Goal: Purchase product/service

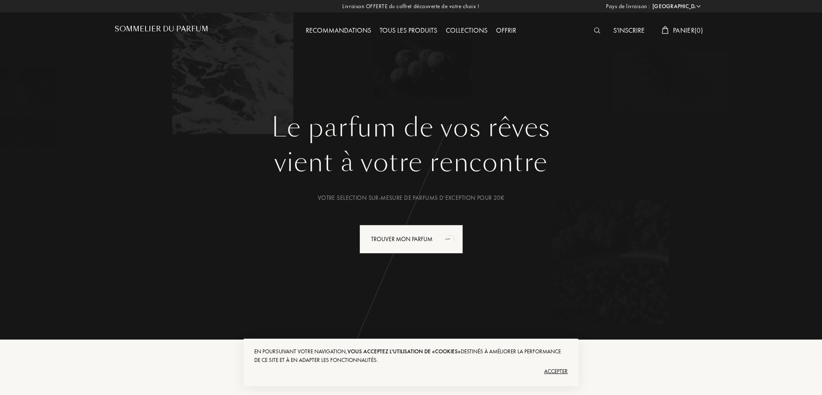
select select "FR"
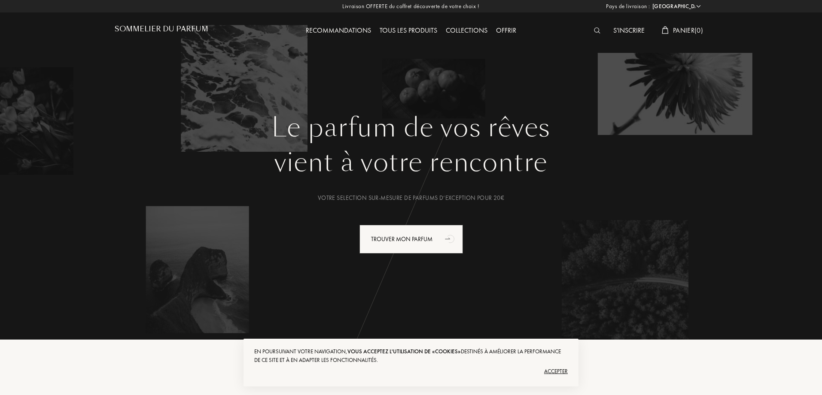
click at [553, 366] on div "Accepter" at bounding box center [411, 371] width 314 height 14
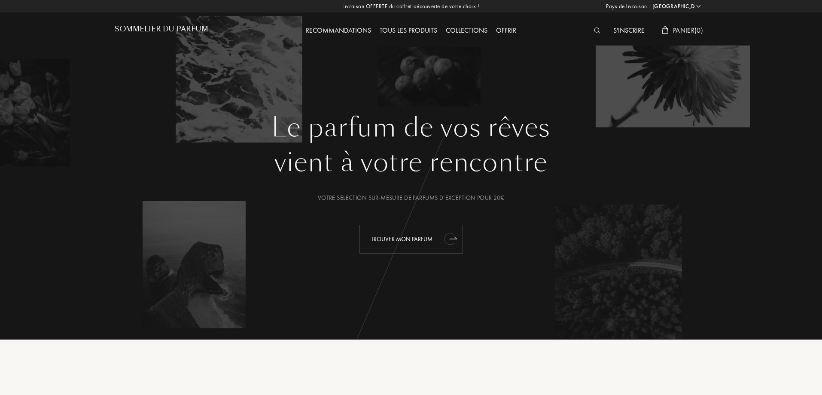
click at [411, 239] on div "Trouver mon parfum" at bounding box center [412, 239] width 104 height 29
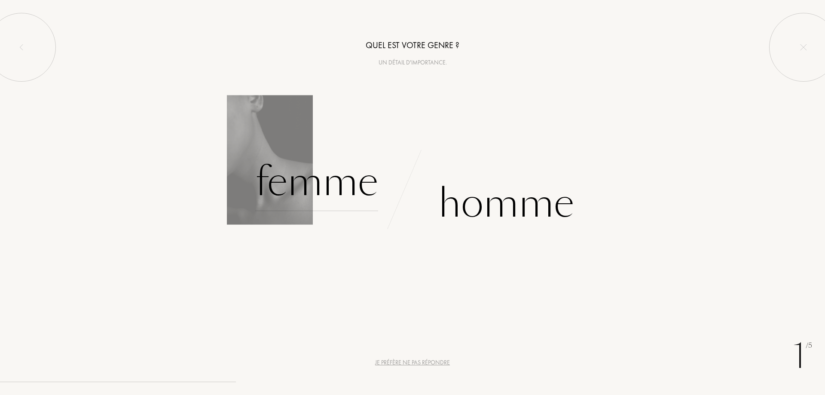
click at [313, 188] on div "Femme" at bounding box center [316, 182] width 123 height 58
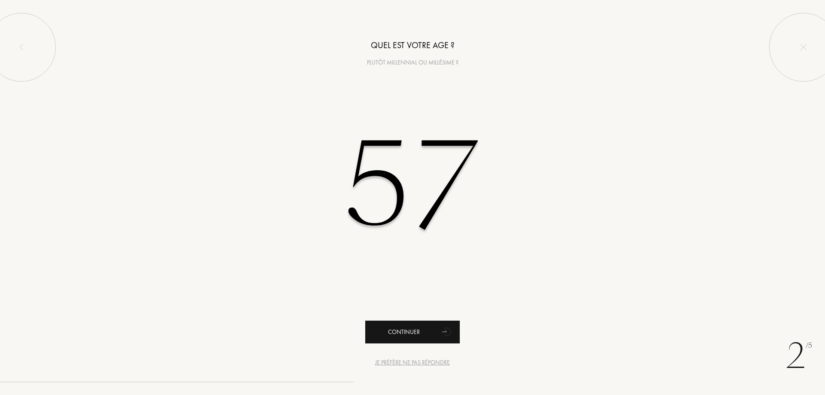
type input "57"
click at [424, 336] on div "Continuer" at bounding box center [412, 331] width 95 height 23
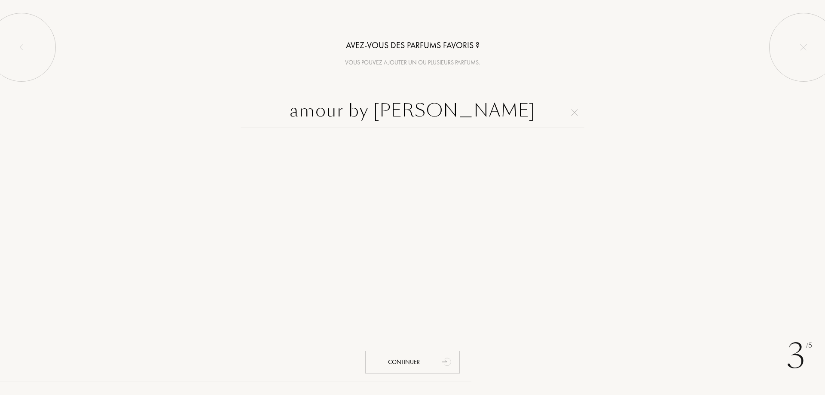
type input "amour by kenzo"
click at [409, 358] on div "Continuer" at bounding box center [412, 362] width 95 height 23
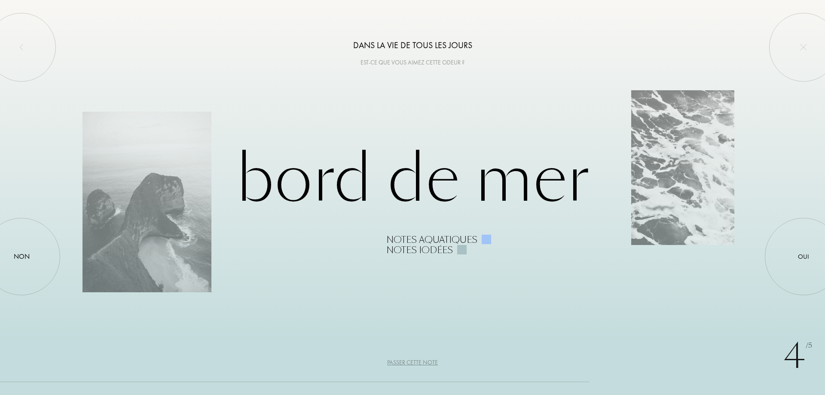
click at [406, 362] on div "Passer cette note" at bounding box center [412, 362] width 51 height 9
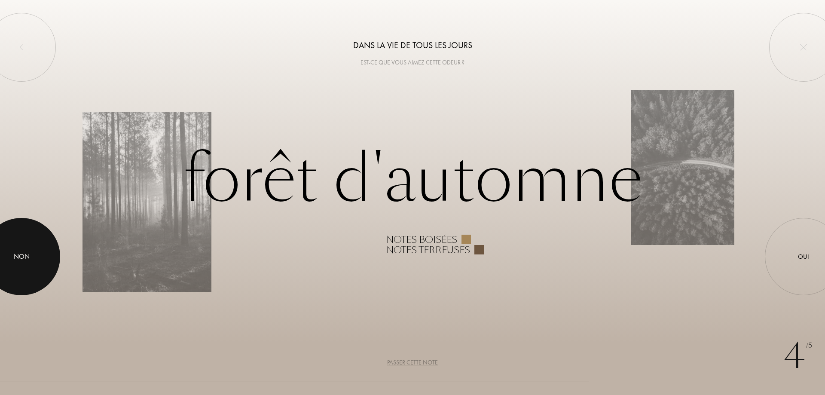
click at [23, 254] on div "Non" at bounding box center [22, 256] width 16 height 10
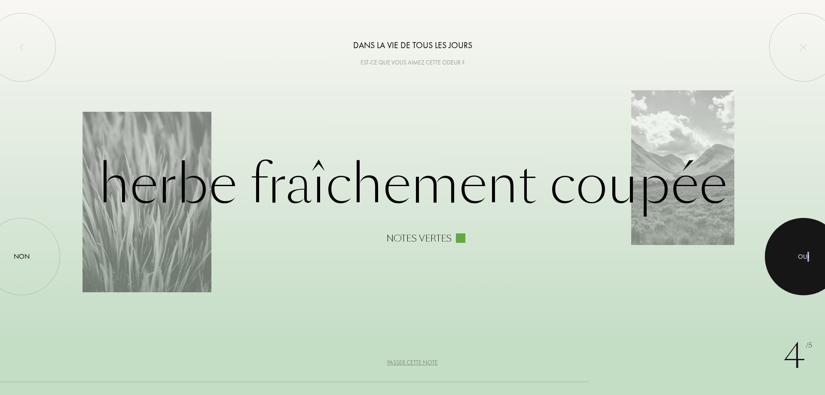
drag, startPoint x: 808, startPoint y: 256, endPoint x: 803, endPoint y: 259, distance: 5.4
click at [803, 259] on div "Oui" at bounding box center [803, 257] width 11 height 10
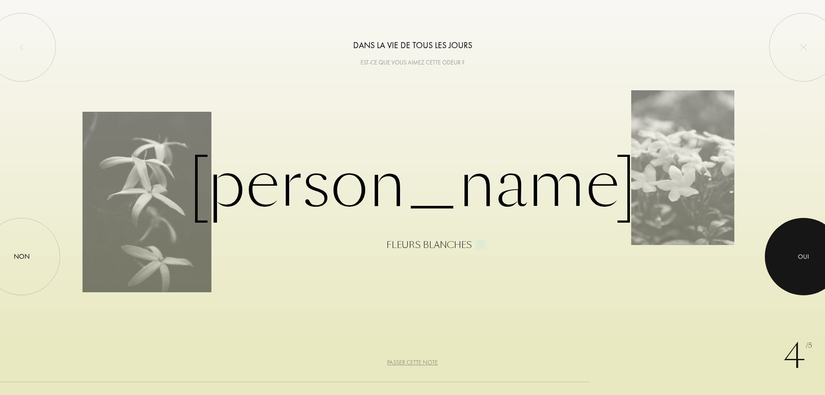
click at [796, 252] on div at bounding box center [803, 256] width 77 height 77
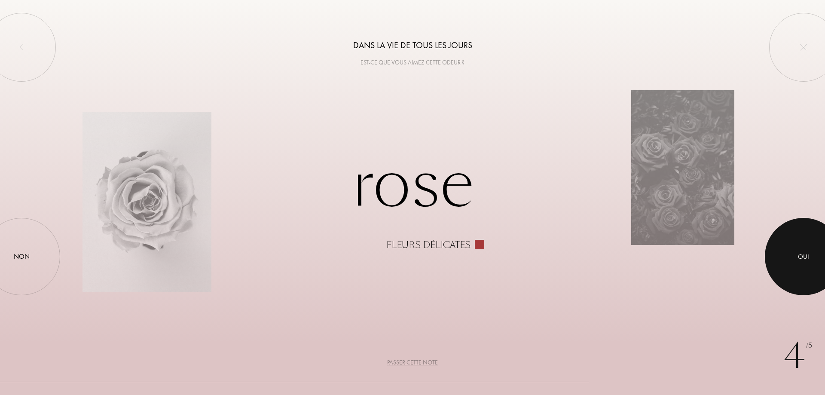
click at [813, 259] on div at bounding box center [803, 256] width 77 height 77
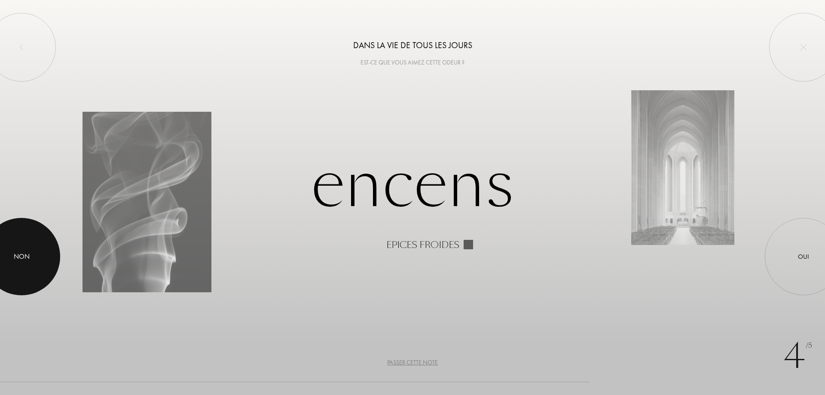
click at [15, 253] on div "Non" at bounding box center [22, 256] width 16 height 10
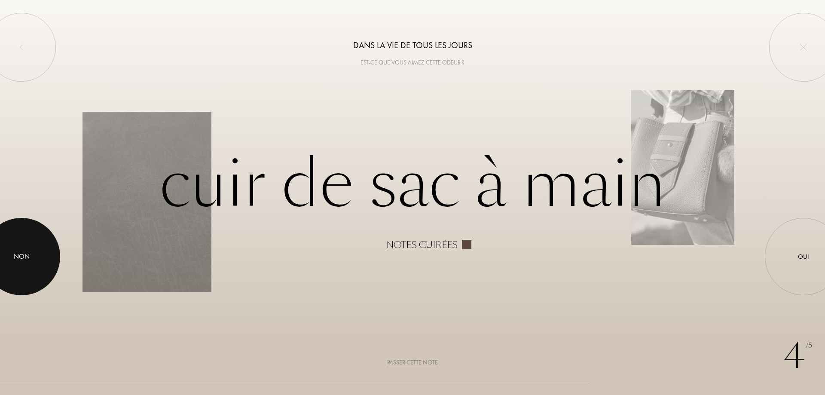
drag, startPoint x: 16, startPoint y: 256, endPoint x: 37, endPoint y: 253, distance: 20.8
click at [16, 256] on div "Non" at bounding box center [22, 256] width 16 height 10
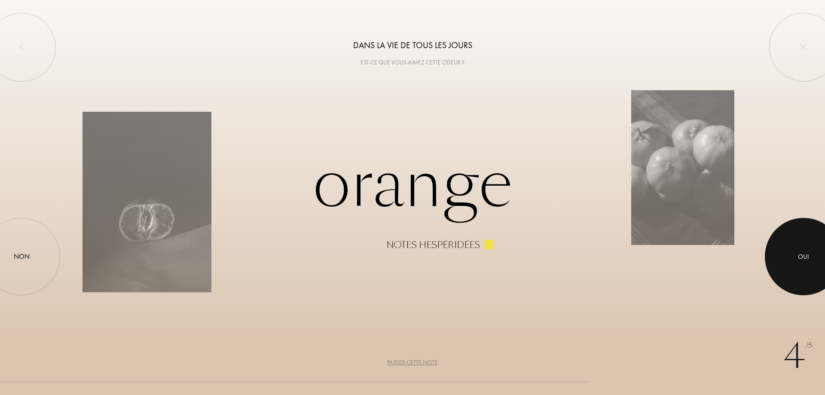
click at [804, 253] on div "Oui" at bounding box center [803, 257] width 11 height 10
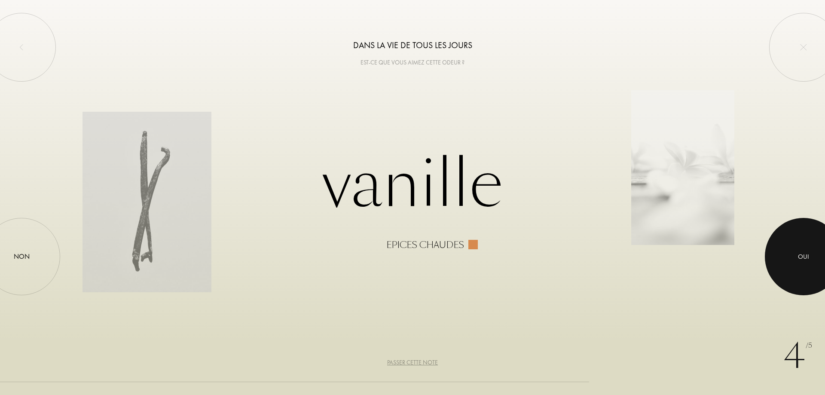
click at [803, 250] on div at bounding box center [803, 256] width 77 height 77
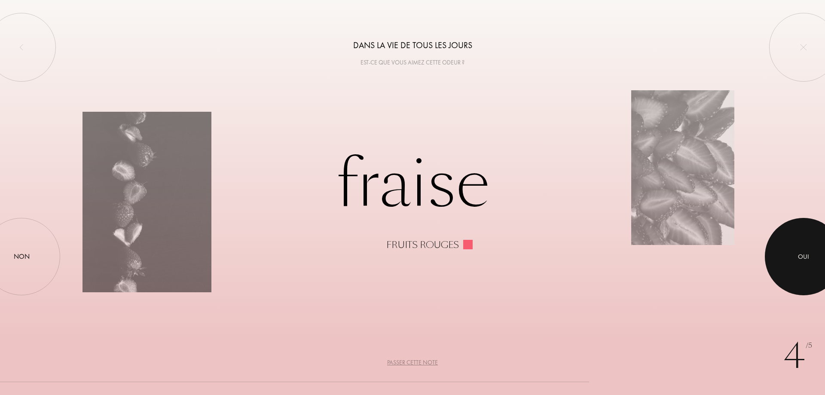
click at [798, 249] on div at bounding box center [803, 256] width 77 height 77
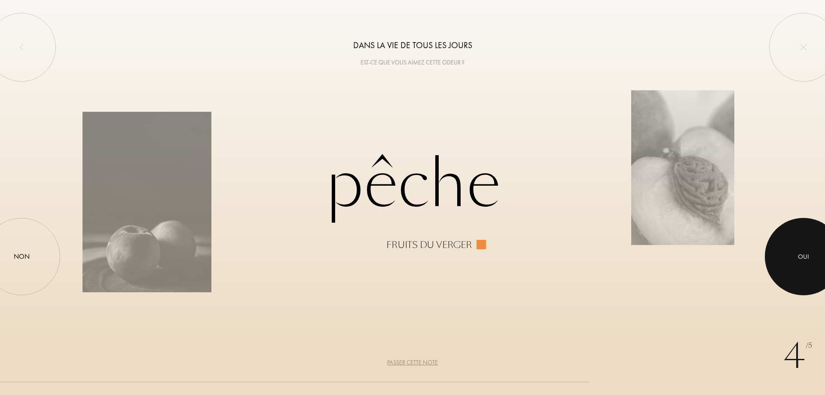
click at [811, 254] on div at bounding box center [803, 256] width 77 height 77
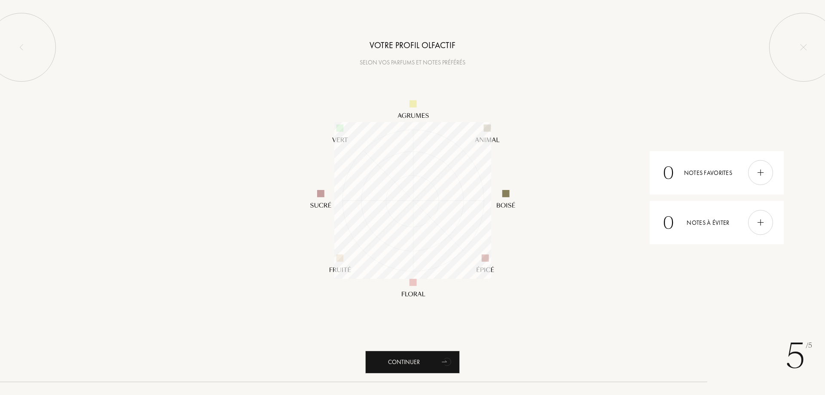
scroll to position [157, 157]
click at [428, 363] on div "Continuer" at bounding box center [412, 362] width 95 height 23
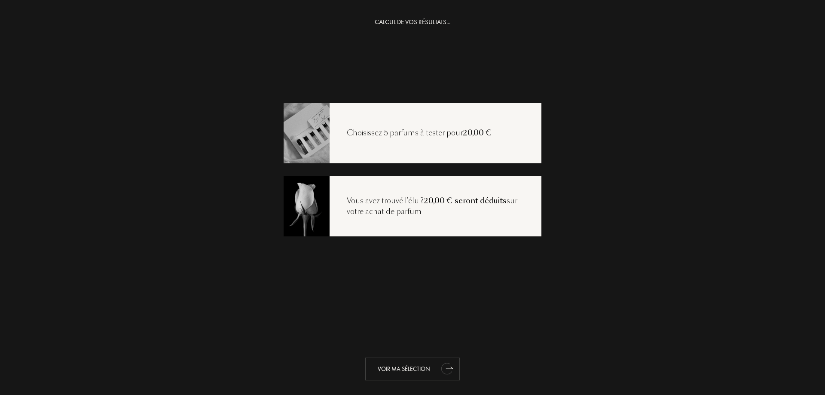
click at [402, 364] on div "Voir ma sélection" at bounding box center [412, 368] width 95 height 23
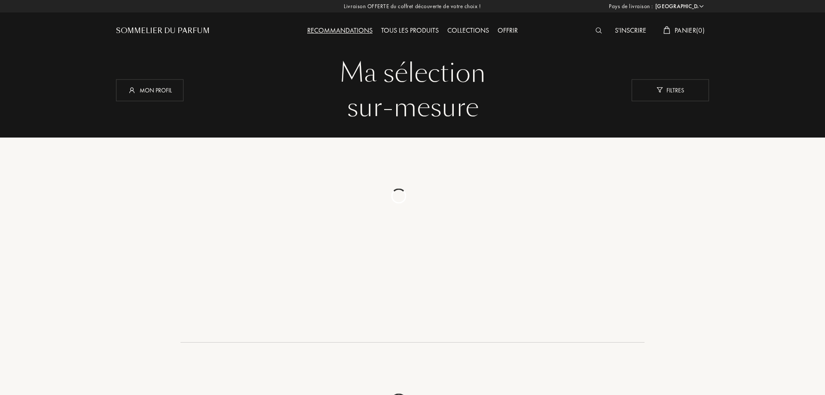
select select "FR"
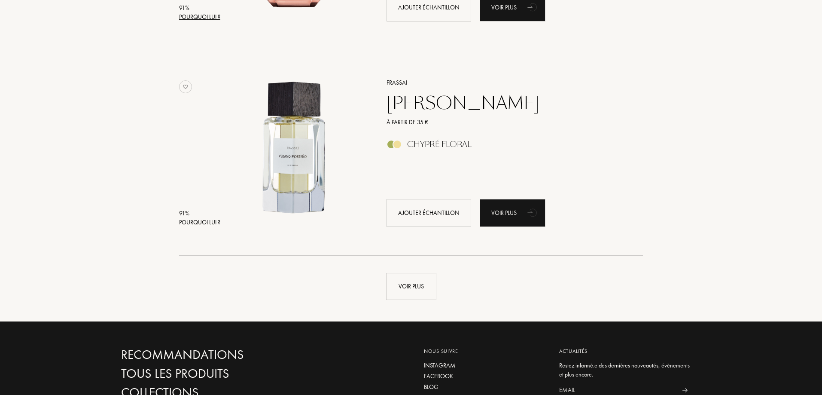
scroll to position [2019, 0]
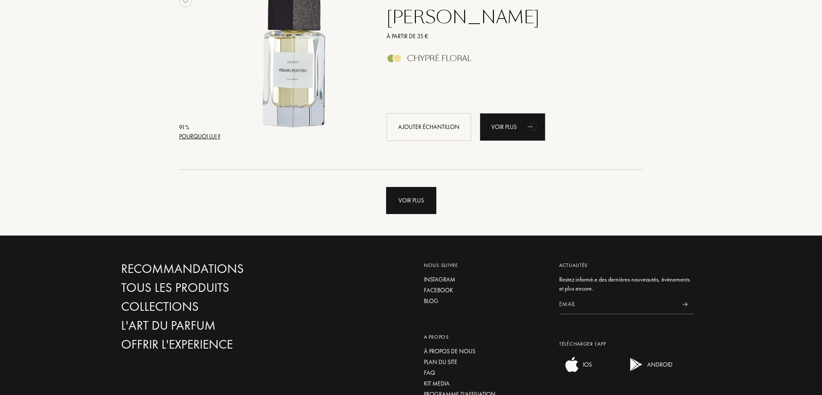
click at [420, 203] on div "Voir plus" at bounding box center [411, 200] width 50 height 27
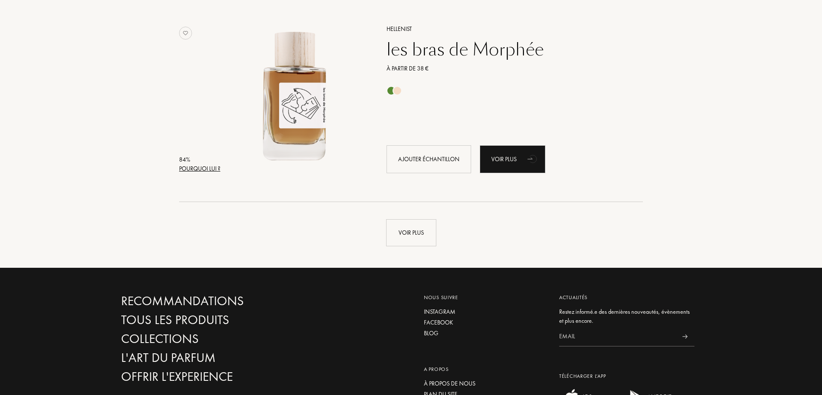
scroll to position [4081, 0]
